Goal: Task Accomplishment & Management: Use online tool/utility

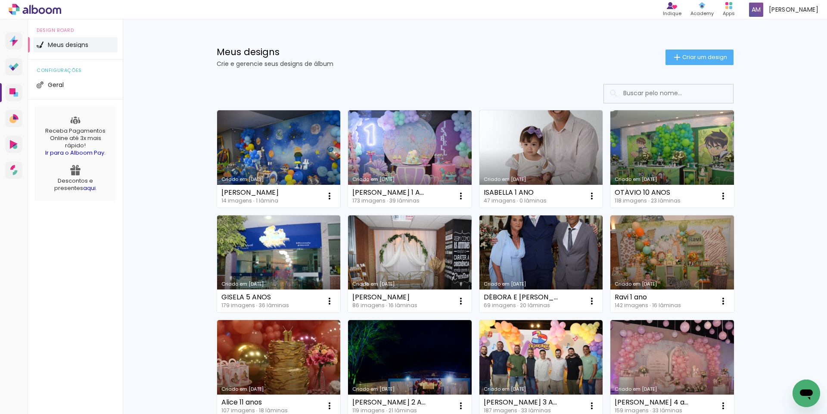
scroll to position [345, 0]
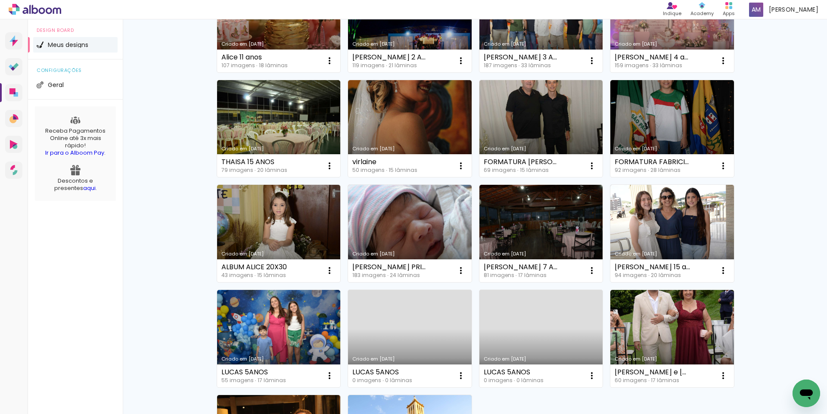
click at [817, 222] on div "Meus designs Crie e gerencie seus designs de álbum Criar um design Criado em 05…" at bounding box center [475, 132] width 705 height 916
click at [811, 280] on div "Meus designs Crie e gerencie seus designs de álbum Criar um design Criado em 05…" at bounding box center [475, 132] width 705 height 916
click at [819, 355] on div "Meus designs Crie e gerencie seus designs de álbum Criar um design Criado em 05…" at bounding box center [475, 132] width 705 height 916
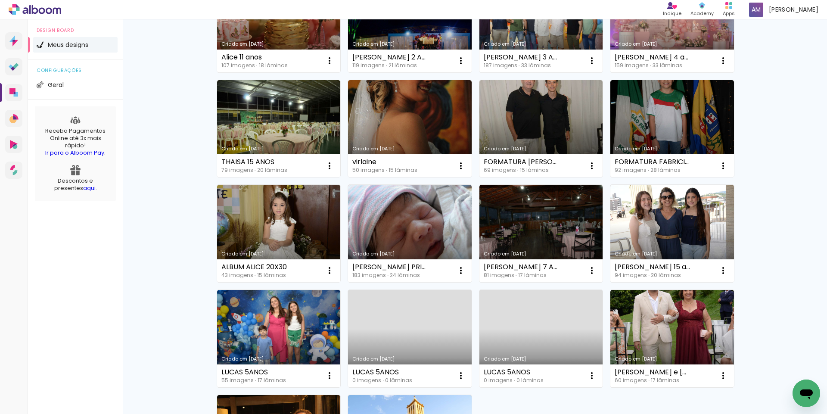
scroll to position [521, 0]
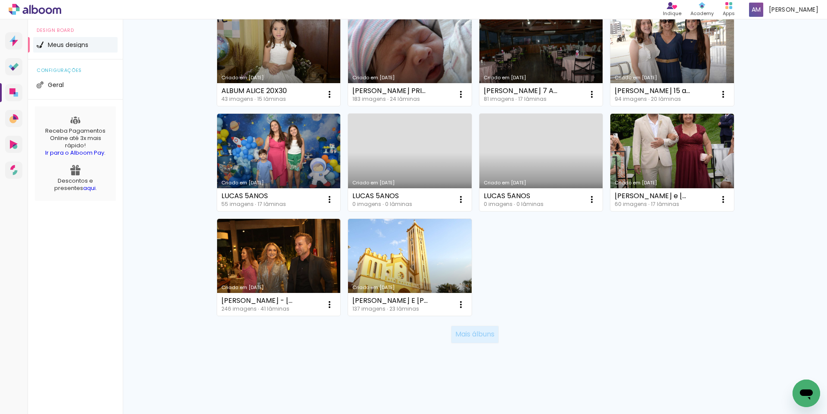
click at [0, 0] on slot "Mais álbuns" at bounding box center [0, 0] width 0 height 0
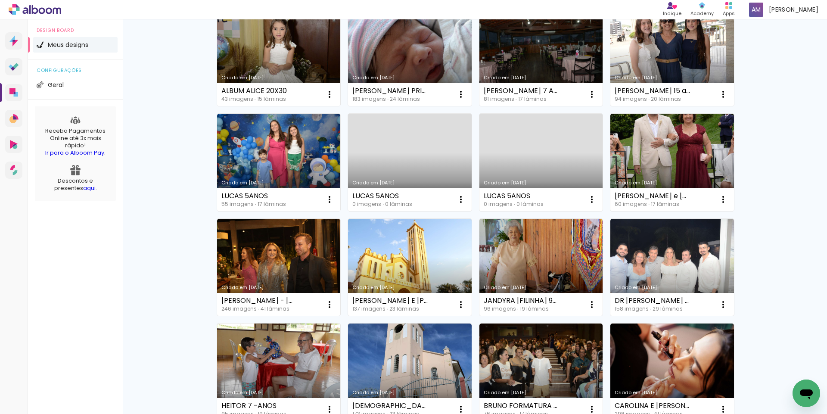
scroll to position [867, 0]
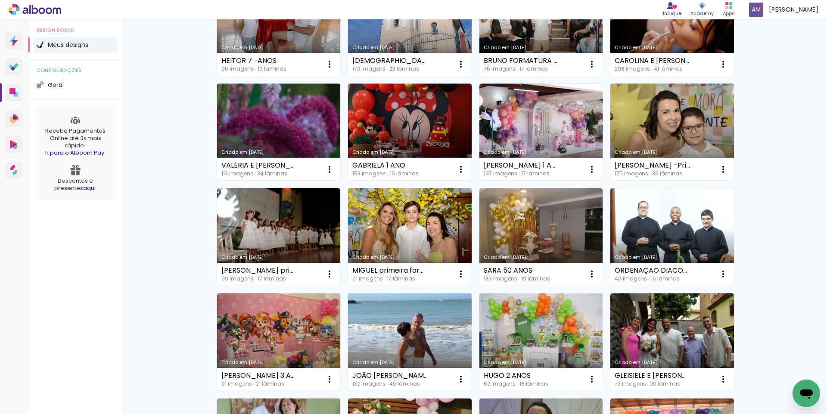
click at [399, 341] on link "Criado em [DATE]" at bounding box center [410, 341] width 124 height 97
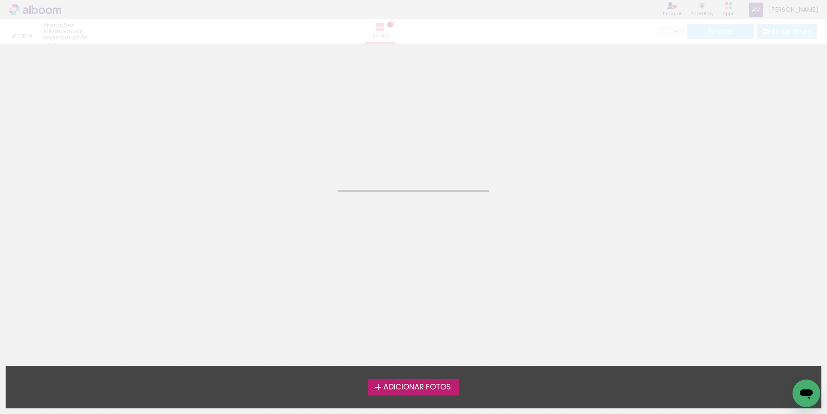
click at [399, 341] on neon-animated-pages "Confirmar Cancelar" at bounding box center [413, 229] width 827 height 371
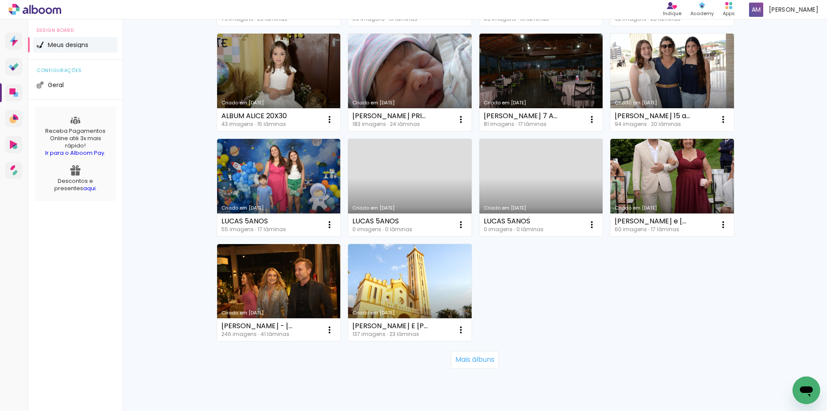
scroll to position [525, 0]
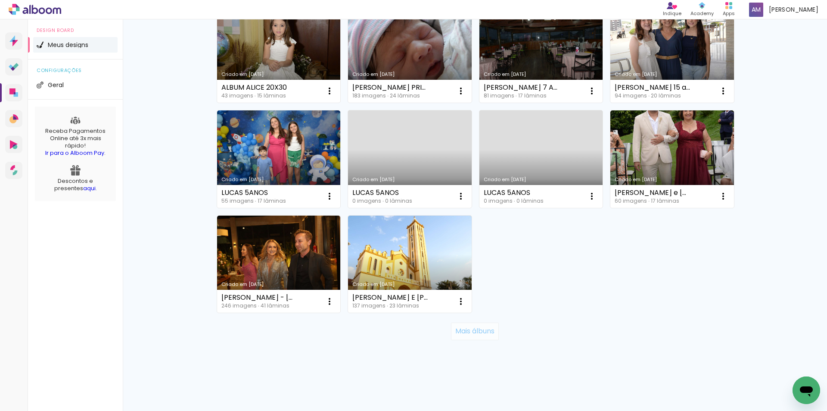
click at [0, 0] on slot "Mais álbuns" at bounding box center [0, 0] width 0 height 0
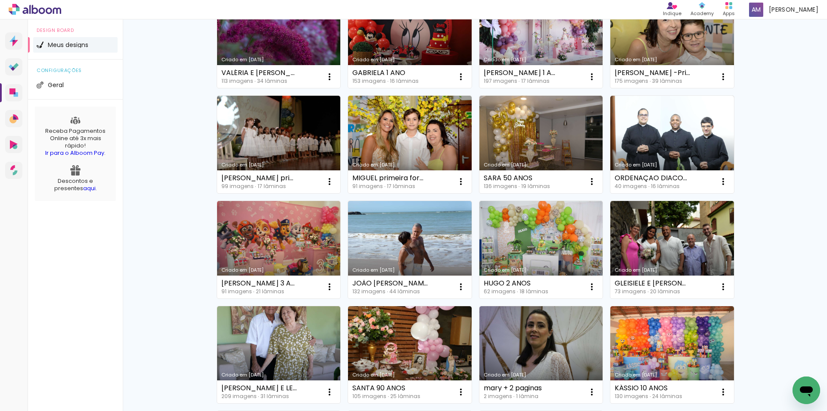
scroll to position [986, 0]
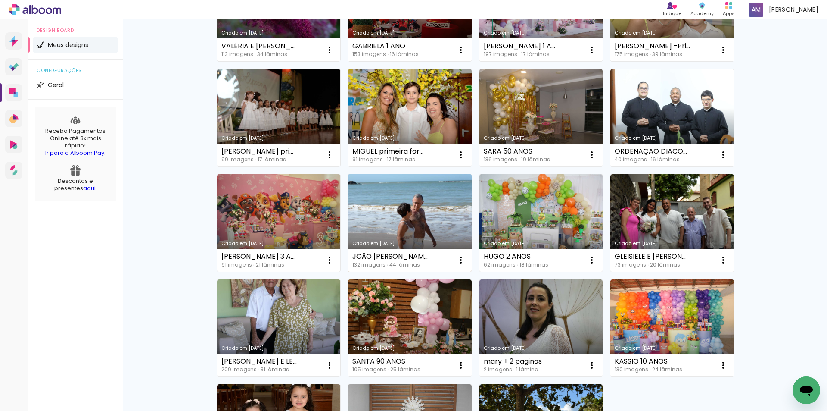
click at [437, 233] on link "Criado em [DATE]" at bounding box center [410, 222] width 124 height 97
